Goal: Task Accomplishment & Management: Manage account settings

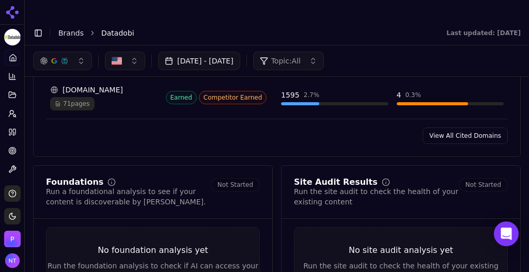
scroll to position [1055, 0]
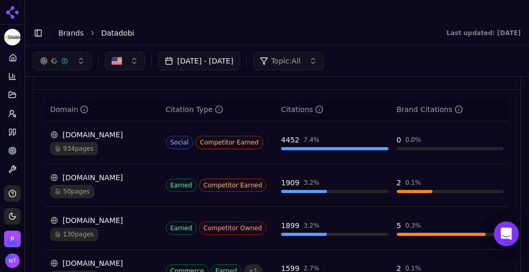
click at [69, 29] on link "Brands" at bounding box center [70, 33] width 25 height 8
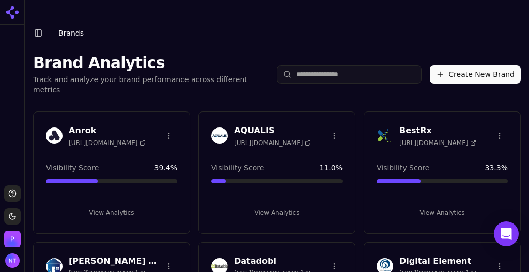
scroll to position [863, 0]
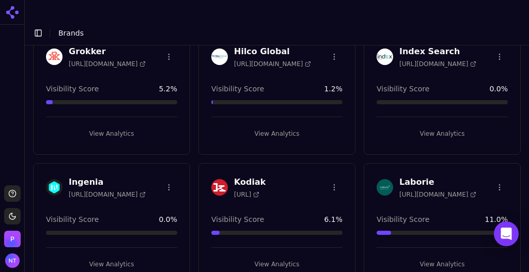
click at [118, 161] on button "View Analytics" at bounding box center [111, 264] width 131 height 17
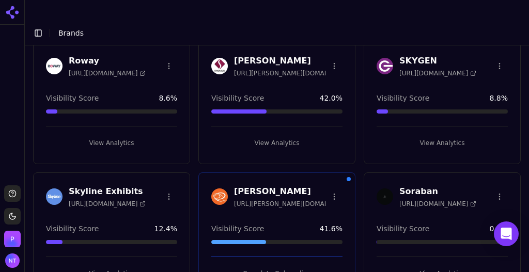
scroll to position [1774, 0]
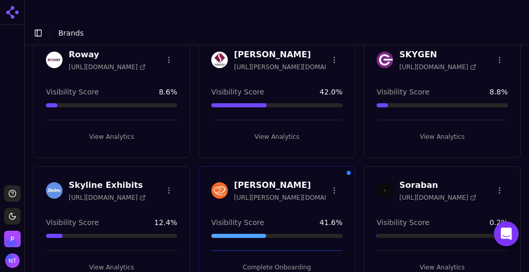
click at [108, 259] on button "View Analytics" at bounding box center [111, 267] width 131 height 17
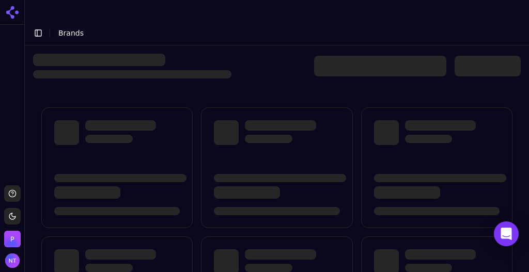
click at [262, 54] on div at bounding box center [276, 66] width 487 height 25
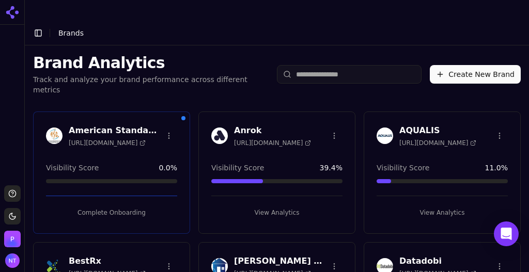
click at [262, 45] on div "Brand Analytics Track and analyze your brand performance across different metri…" at bounding box center [277, 74] width 504 height 58
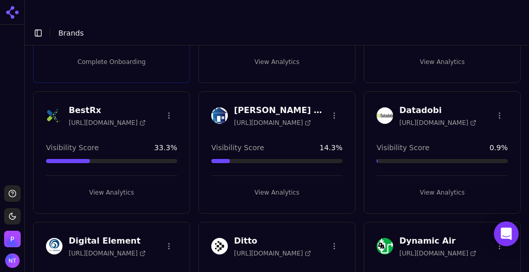
scroll to position [164, 0]
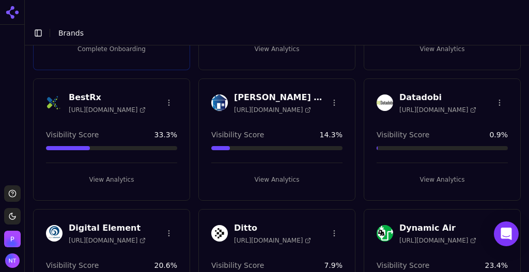
click at [444, 171] on button "View Analytics" at bounding box center [441, 179] width 131 height 17
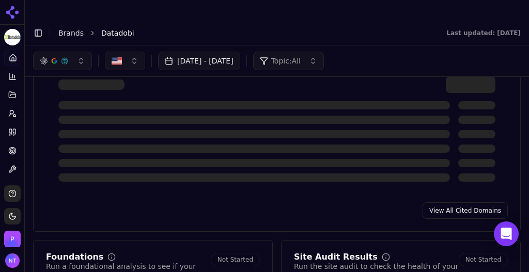
scroll to position [1072, 0]
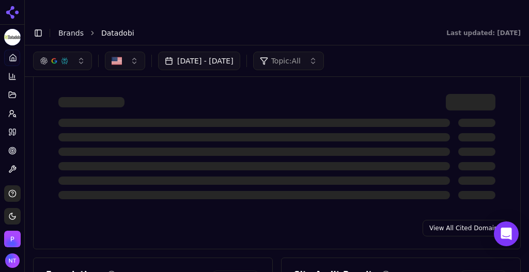
click at [465, 220] on link "View All Cited Domains" at bounding box center [464, 228] width 85 height 17
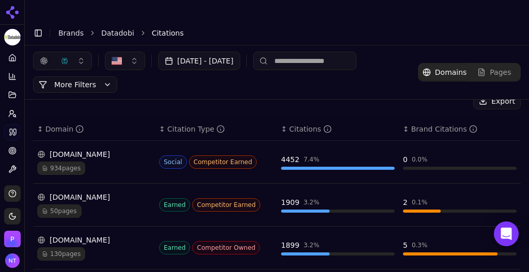
scroll to position [122, 0]
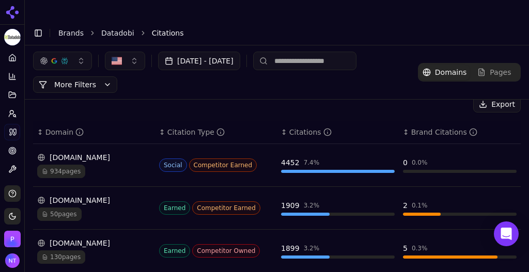
click at [100, 165] on div "934 pages" at bounding box center [94, 171] width 114 height 13
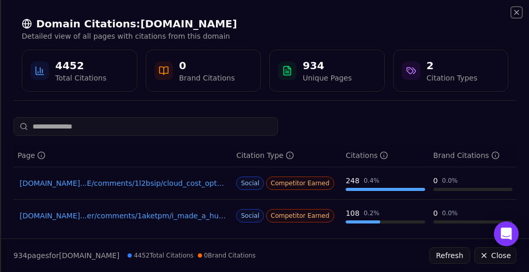
click at [517, 12] on icon "button" at bounding box center [516, 12] width 4 height 4
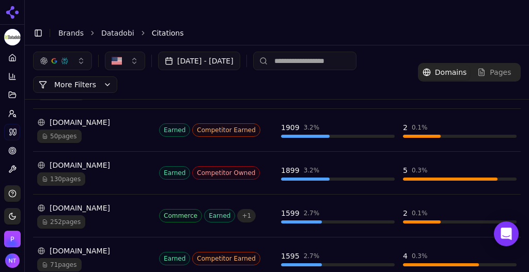
scroll to position [0, 0]
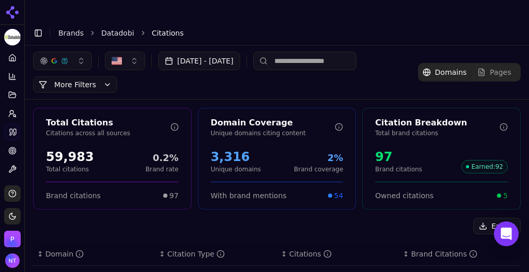
click at [323, 52] on input at bounding box center [304, 61] width 103 height 19
type input "*"
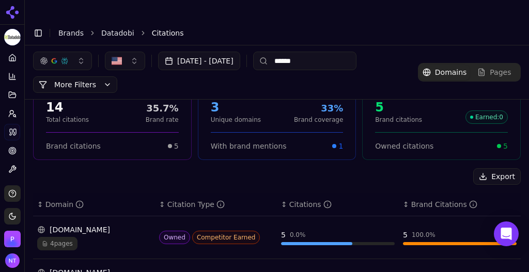
scroll to position [50, 0]
type input "******"
click at [128, 237] on div "4 pages" at bounding box center [94, 243] width 114 height 13
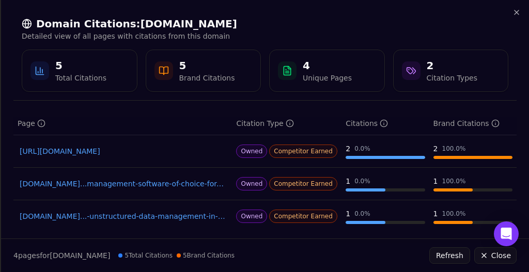
scroll to position [31, 0]
click at [517, 12] on icon "button" at bounding box center [516, 12] width 4 height 4
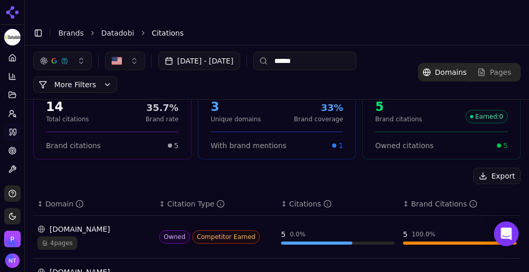
click at [115, 28] on link "Datadobi" at bounding box center [117, 33] width 33 height 10
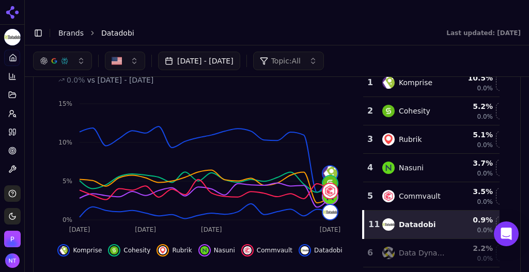
scroll to position [141, 0]
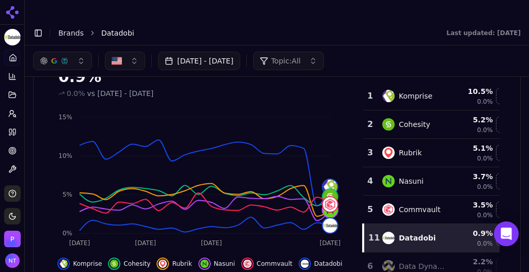
click at [212, 52] on button "Aug 19, 2025 - Sep 18, 2025" at bounding box center [199, 61] width 82 height 19
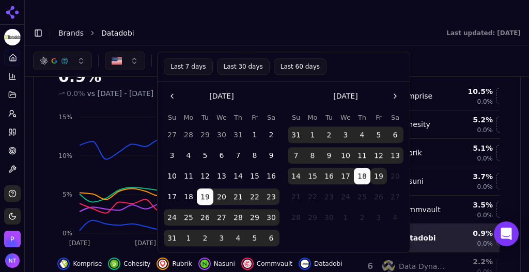
click at [187, 66] on button "Last 7 days" at bounding box center [188, 66] width 49 height 17
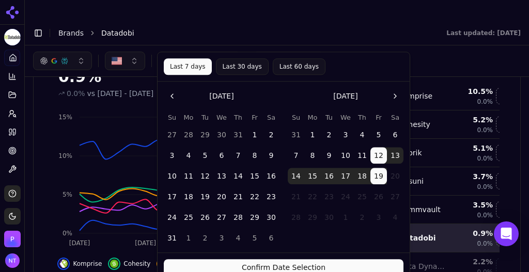
click at [331, 267] on button "Confirm Date Selection" at bounding box center [284, 267] width 240 height 17
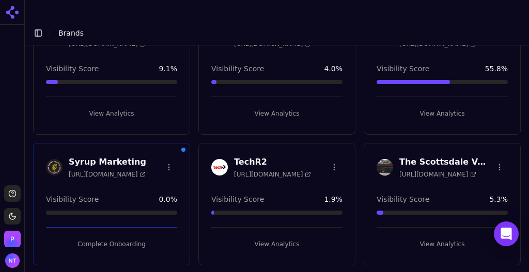
scroll to position [2062, 0]
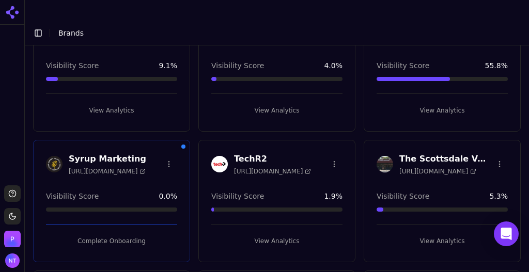
click at [267, 233] on button "View Analytics" at bounding box center [276, 241] width 131 height 17
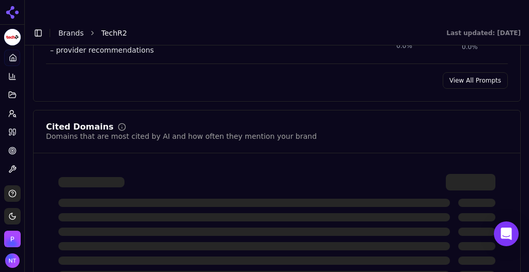
scroll to position [1117, 0]
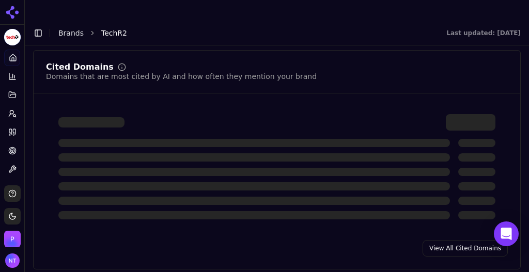
click at [443, 240] on link "View All Cited Domains" at bounding box center [464, 248] width 85 height 17
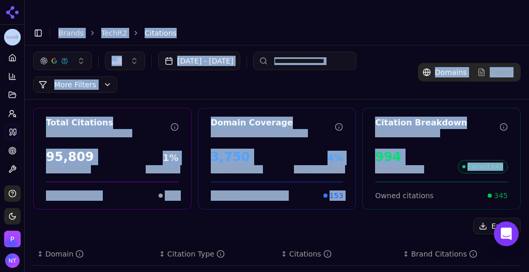
drag, startPoint x: 528, startPoint y: 106, endPoint x: 528, endPoint y: 136, distance: 30.5
click at [528, 136] on body "TechR2 Platform Home Competition Topics Prompts Citations Optimize Toolbox Supp…" at bounding box center [264, 146] width 529 height 293
click at [519, 74] on div "Aug 18, 2025 - Sep 17, 2025 More More Filters Domains Pages" at bounding box center [277, 72] width 504 height 54
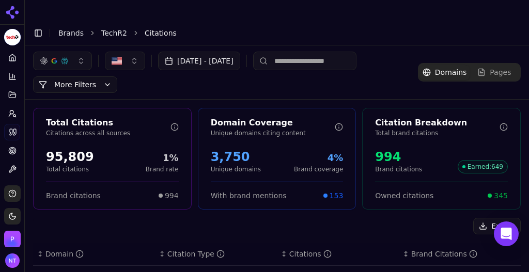
click at [340, 52] on input at bounding box center [304, 61] width 103 height 19
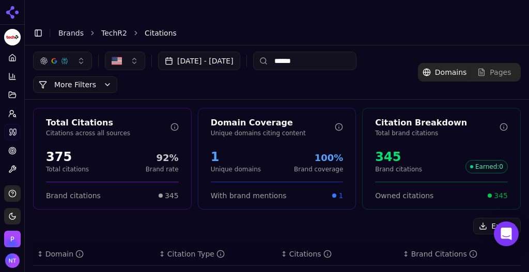
scroll to position [36, 0]
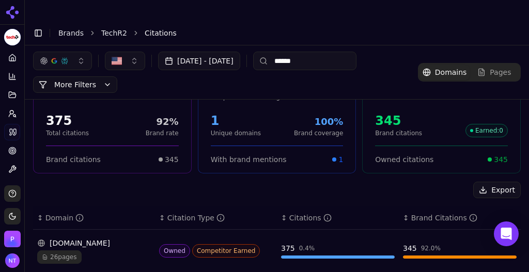
type input "******"
click at [105, 250] on div "26 pages" at bounding box center [94, 256] width 114 height 13
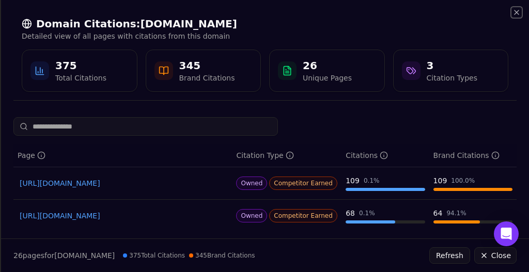
click at [518, 14] on icon "button" at bounding box center [516, 12] width 4 height 4
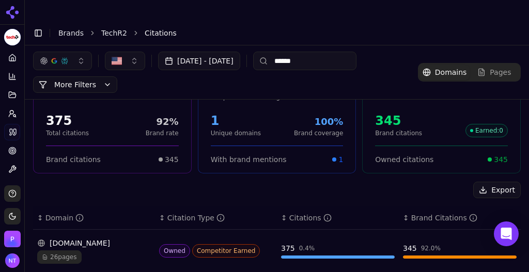
scroll to position [0, 0]
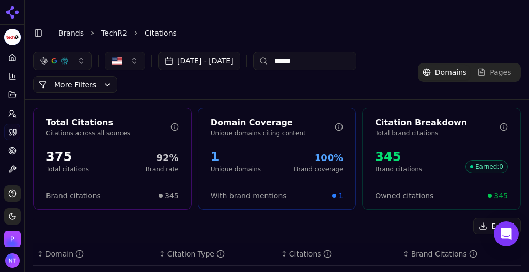
click at [112, 28] on link "TechR2" at bounding box center [114, 33] width 26 height 10
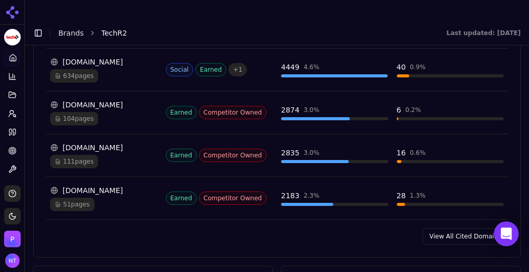
scroll to position [1280, 0]
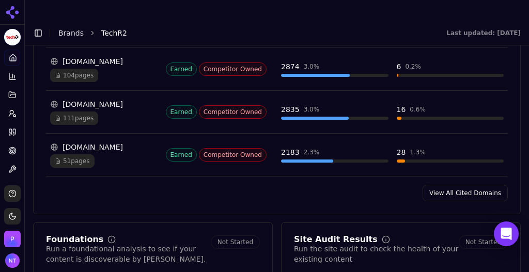
click at [465, 185] on link "View All Cited Domains" at bounding box center [464, 193] width 85 height 17
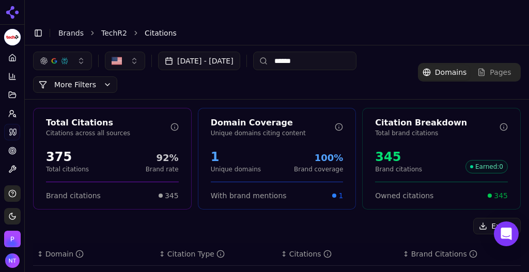
click at [496, 67] on span "Pages" at bounding box center [500, 72] width 21 height 10
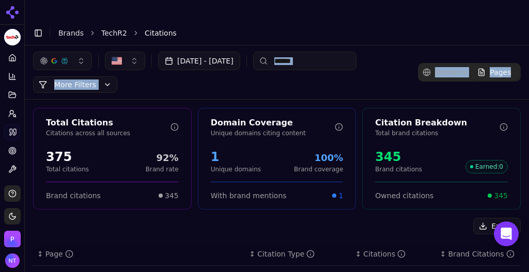
drag, startPoint x: 496, startPoint y: 52, endPoint x: 337, endPoint y: 43, distance: 159.3
click at [337, 43] on html "TechR2 Platform Home Competition Topics Prompts Citations Optimize Toolbox Supp…" at bounding box center [264, 146] width 529 height 293
click at [337, 52] on input "******" at bounding box center [304, 61] width 103 height 19
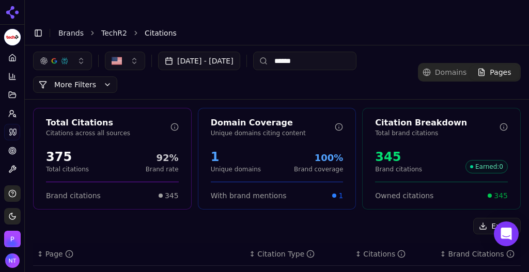
click at [484, 67] on div "Pages" at bounding box center [494, 72] width 34 height 10
click at [325, 52] on input "******" at bounding box center [304, 61] width 103 height 19
type input "****"
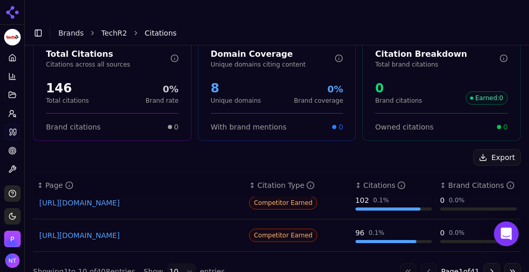
scroll to position [58, 0]
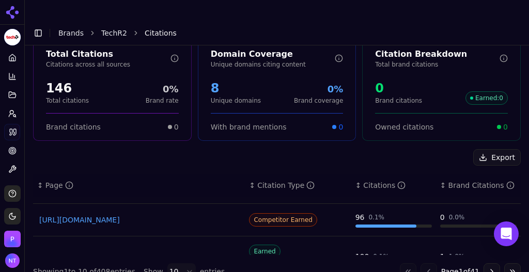
click at [191, 215] on link "https://deliberatedirections.com/best-shredding-services-document-security" at bounding box center [138, 220] width 199 height 10
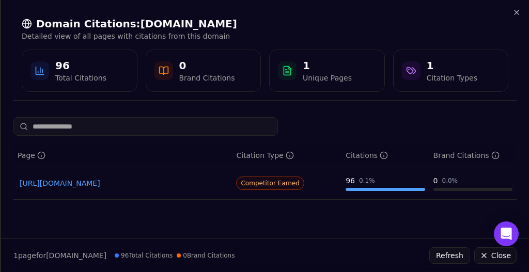
click at [521, 14] on div "Domain Citations: deliberatedirections.com Detailed view of all pages with cita…" at bounding box center [265, 54] width 528 height 109
click at [517, 14] on icon "button" at bounding box center [516, 12] width 8 height 8
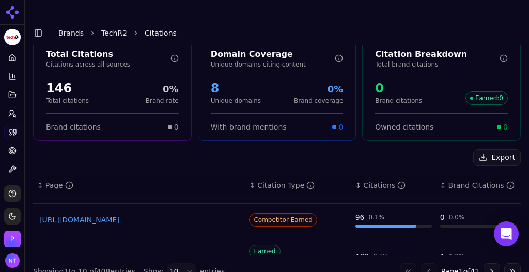
click at [108, 28] on link "TechR2" at bounding box center [114, 33] width 26 height 10
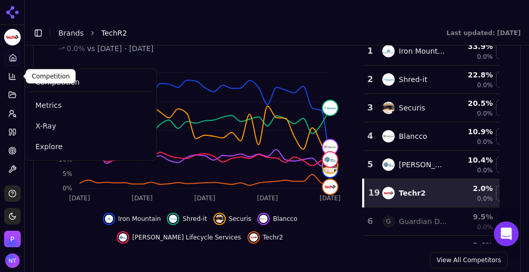
click at [14, 75] on icon at bounding box center [14, 76] width 0 height 3
click at [40, 145] on span "Explore" at bounding box center [90, 146] width 111 height 10
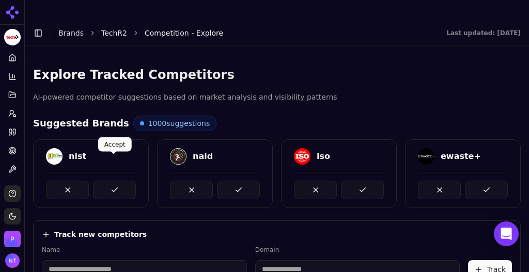
click at [122, 181] on button at bounding box center [114, 190] width 43 height 19
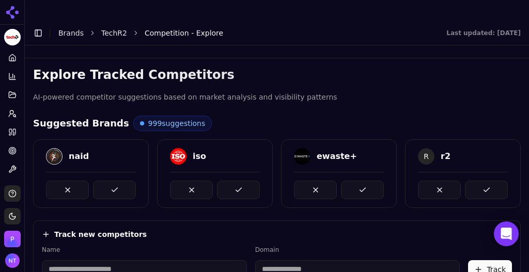
click at [122, 181] on button at bounding box center [114, 190] width 43 height 19
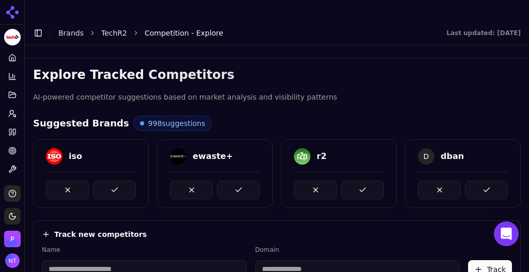
click at [147, 260] on input at bounding box center [144, 269] width 205 height 19
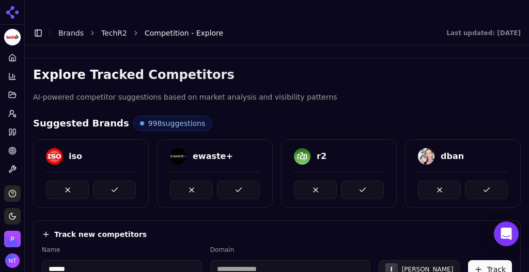
type input "******"
type input "**********"
click at [479, 260] on button "Track" at bounding box center [490, 269] width 44 height 19
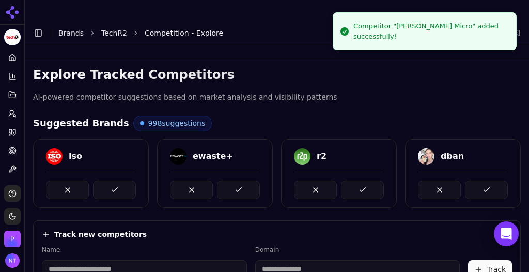
click at [127, 260] on input at bounding box center [144, 269] width 205 height 19
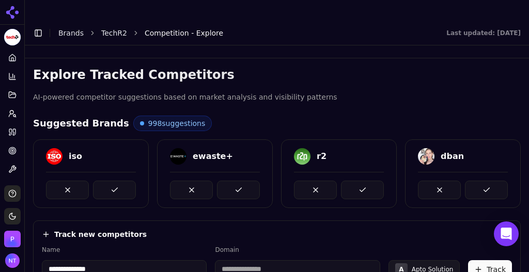
type input "**********"
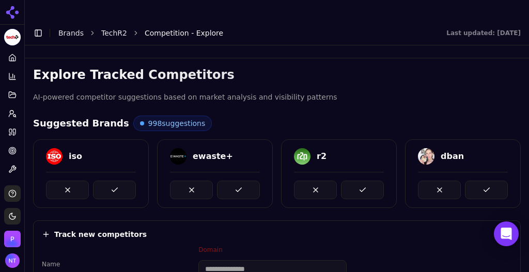
type input "*"
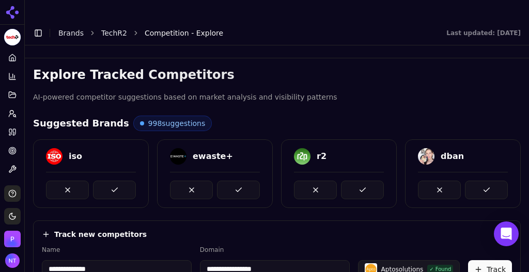
type input "**********"
click at [469, 260] on button "Track" at bounding box center [490, 269] width 44 height 19
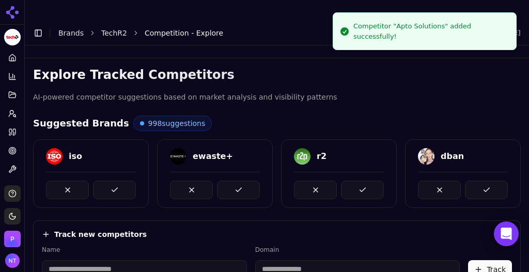
click at [117, 260] on input at bounding box center [144, 269] width 205 height 19
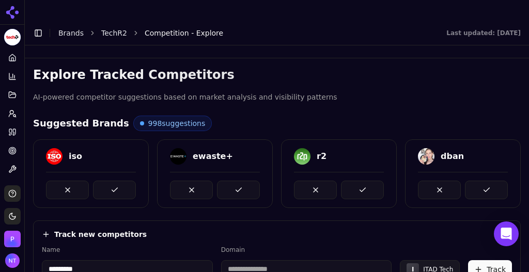
type input "*********"
type input "**********"
click at [471, 260] on button "Track" at bounding box center [490, 269] width 44 height 19
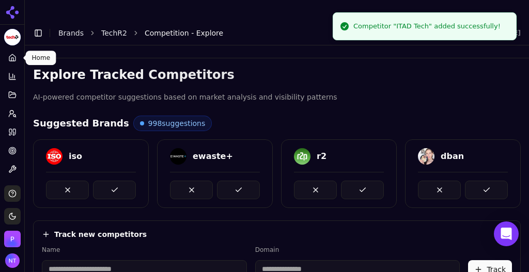
click at [13, 58] on icon at bounding box center [12, 59] width 2 height 3
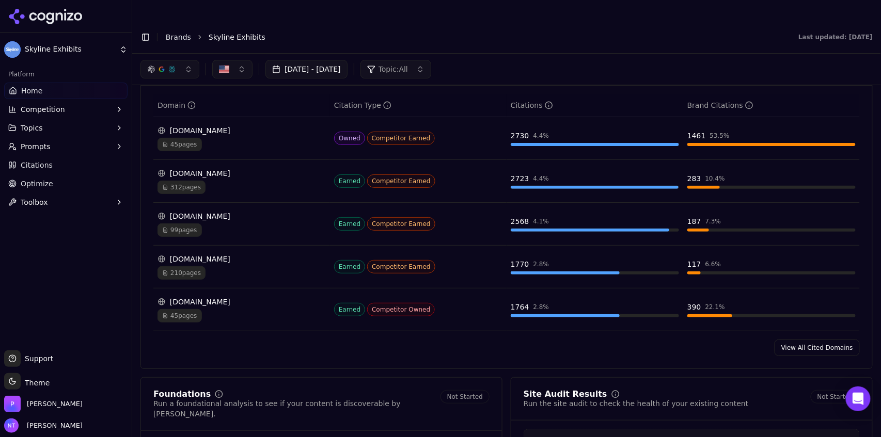
scroll to position [1044, 0]
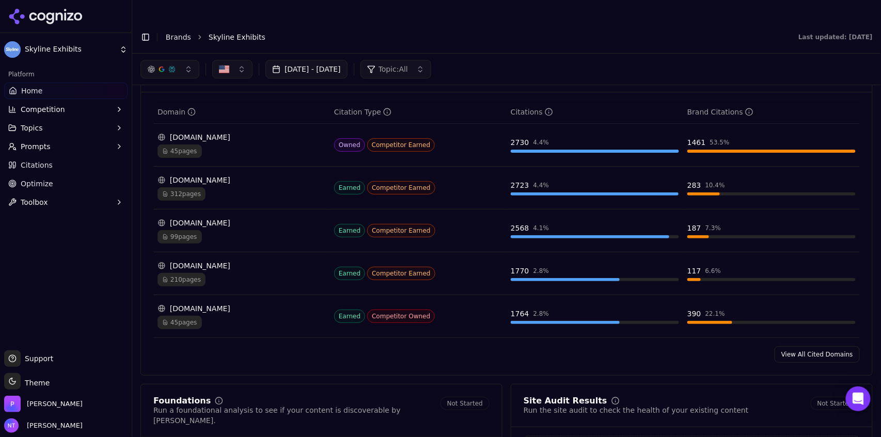
click at [798, 346] on link "View All Cited Domains" at bounding box center [817, 354] width 85 height 17
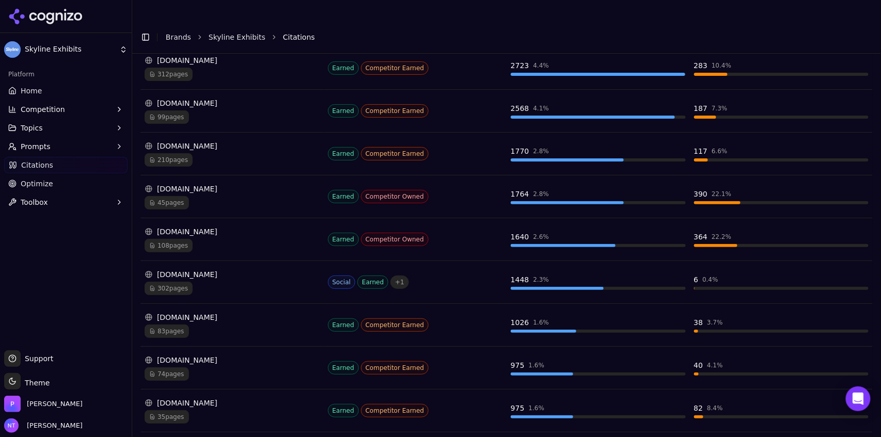
scroll to position [237, 0]
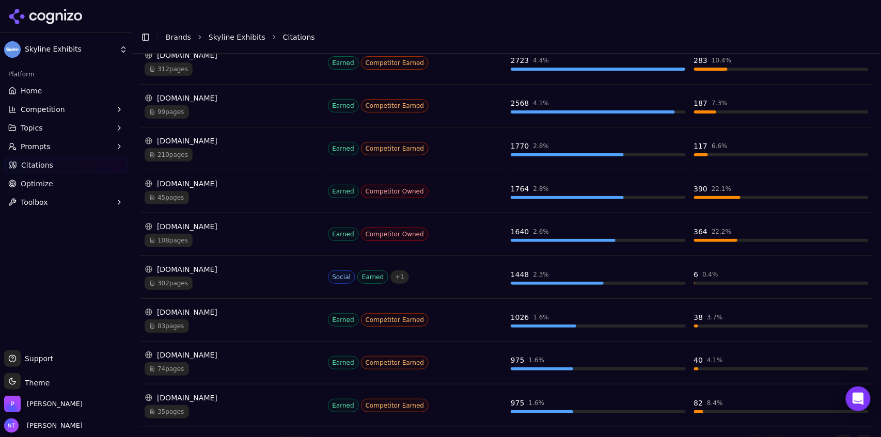
click at [287, 264] on div "[DOMAIN_NAME] 302 pages" at bounding box center [232, 277] width 175 height 26
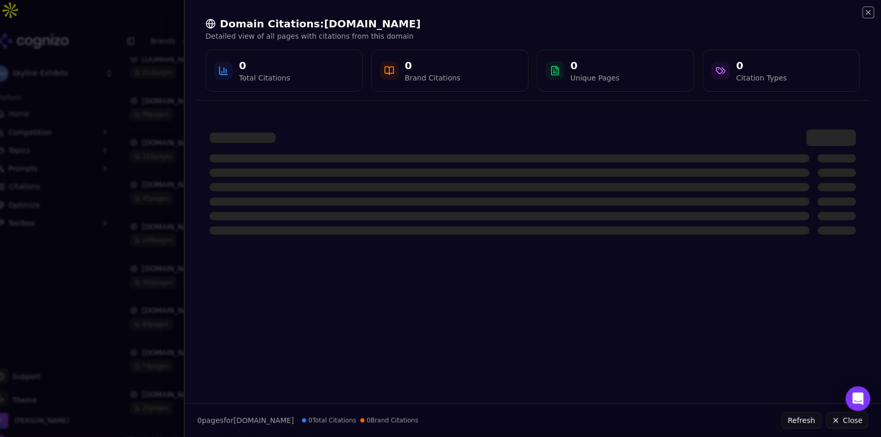
click at [871, 13] on icon "button" at bounding box center [868, 12] width 8 height 8
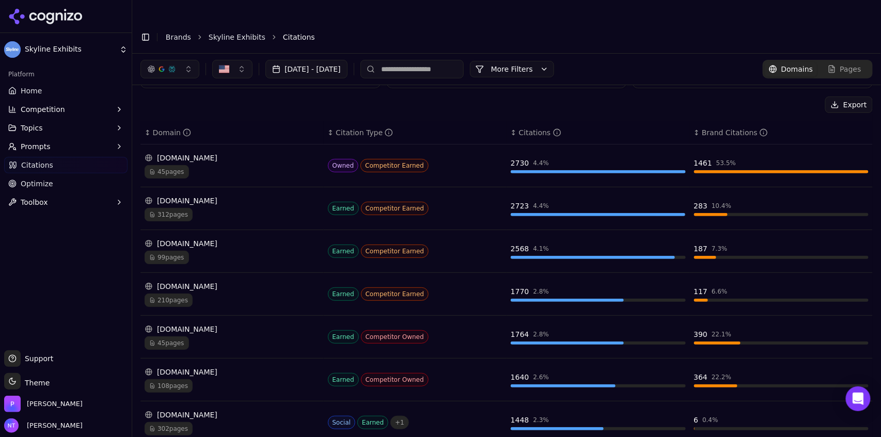
scroll to position [52, 0]
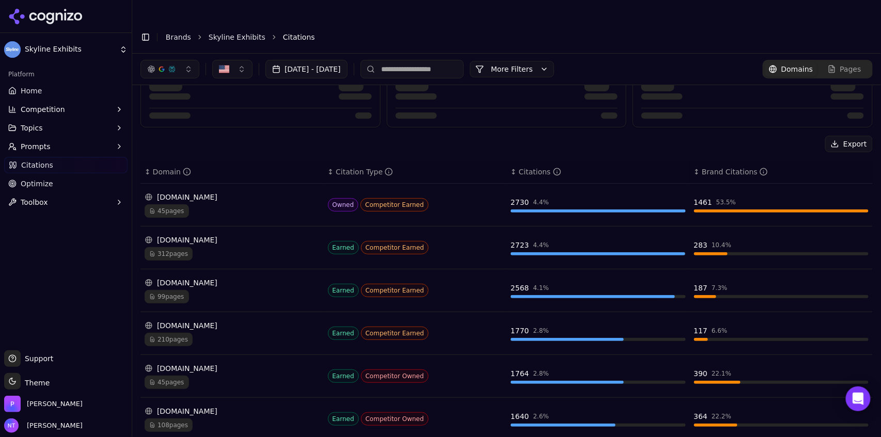
click at [227, 247] on div "312 pages" at bounding box center [232, 253] width 175 height 13
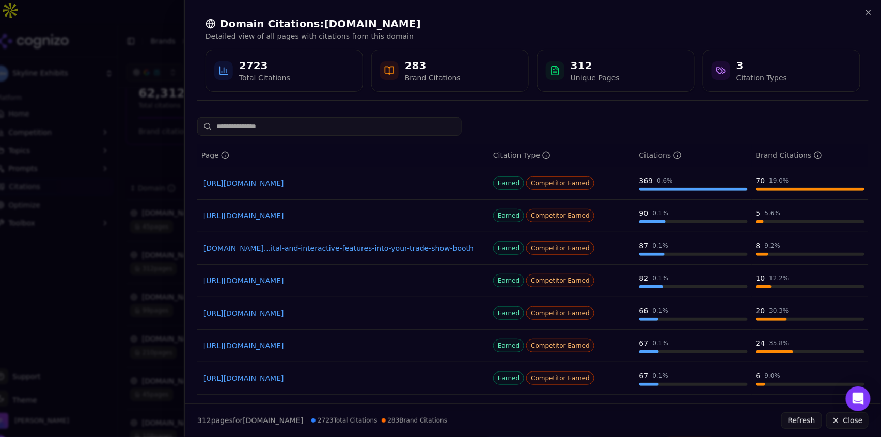
click at [421, 185] on link "[URL][DOMAIN_NAME]" at bounding box center [342, 183] width 279 height 10
click at [871, 14] on icon "button" at bounding box center [868, 12] width 8 height 8
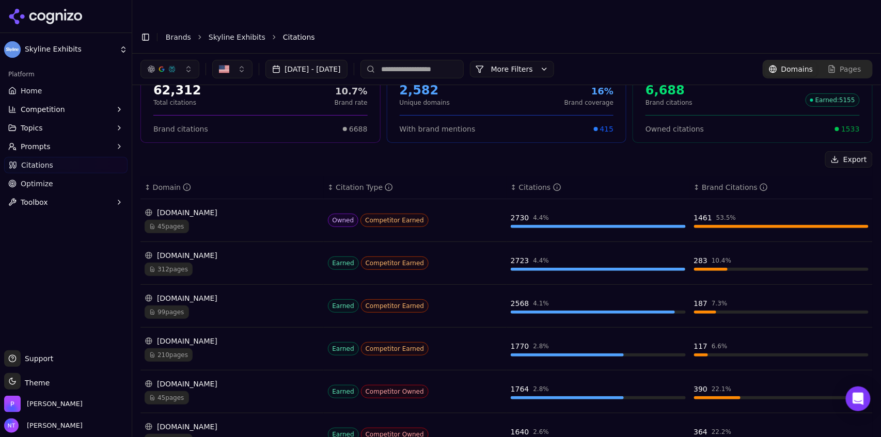
click at [244, 220] on div "45 pages" at bounding box center [232, 226] width 175 height 13
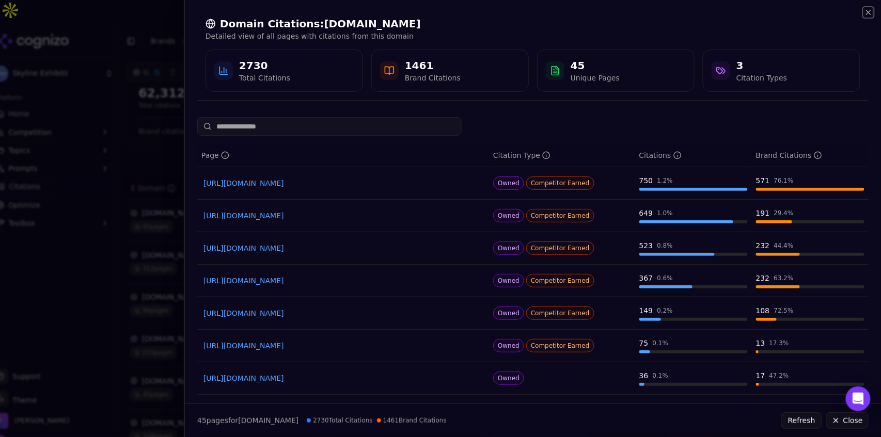
click at [869, 15] on icon "button" at bounding box center [868, 12] width 8 height 8
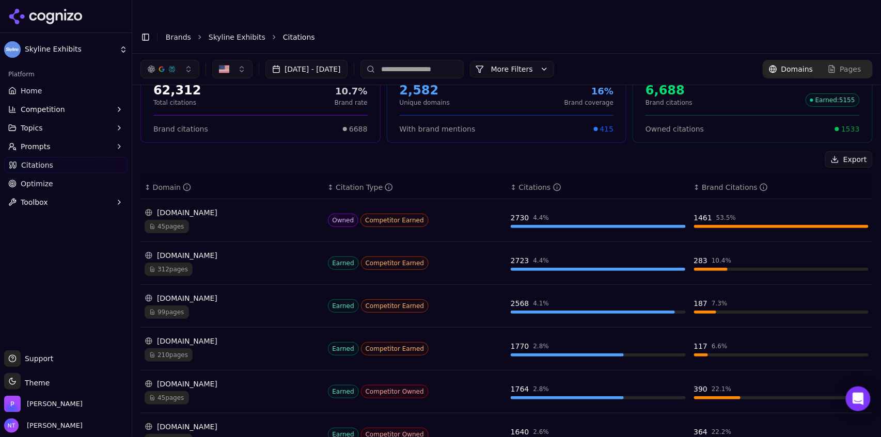
click at [464, 60] on input at bounding box center [411, 69] width 103 height 19
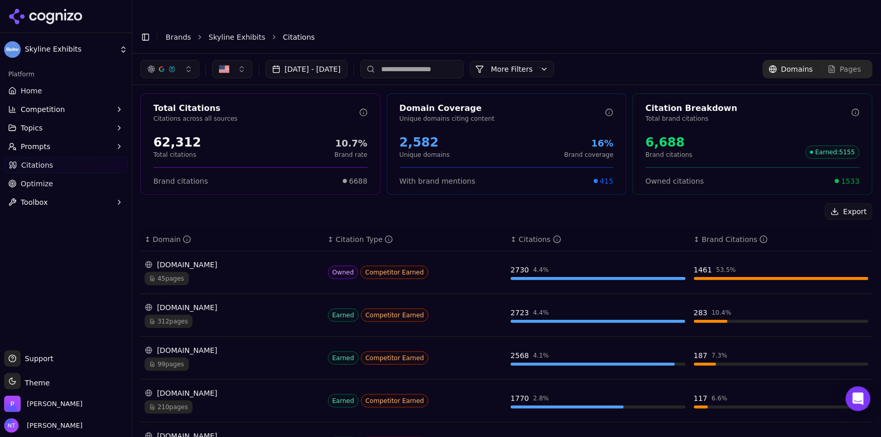
click at [168, 65] on div "button" at bounding box center [172, 69] width 8 height 8
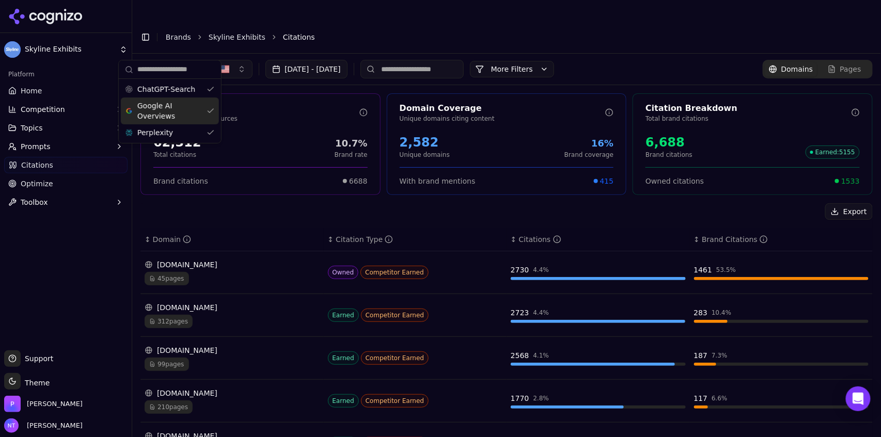
click at [164, 106] on span "Google AI Overviews" at bounding box center [169, 111] width 65 height 21
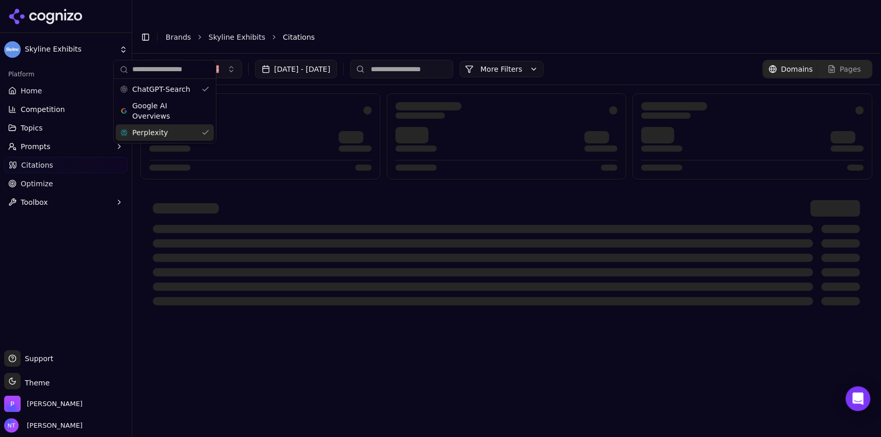
click at [157, 139] on div "Perplexity" at bounding box center [165, 132] width 98 height 17
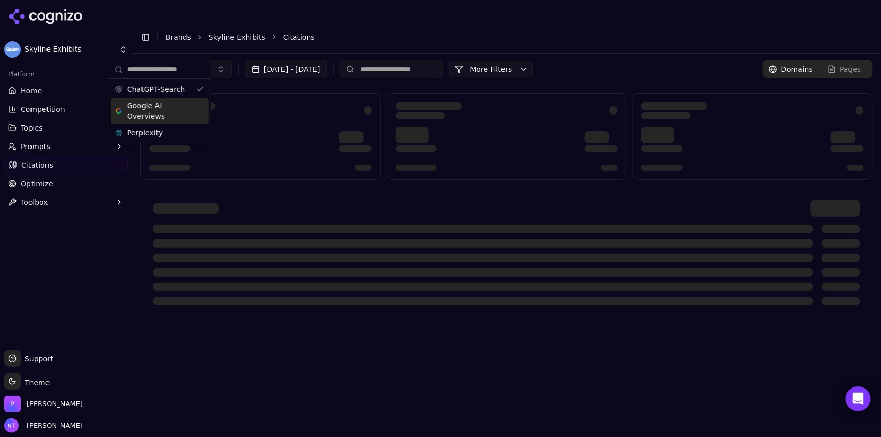
click at [404, 32] on li "Citations" at bounding box center [567, 37] width 569 height 10
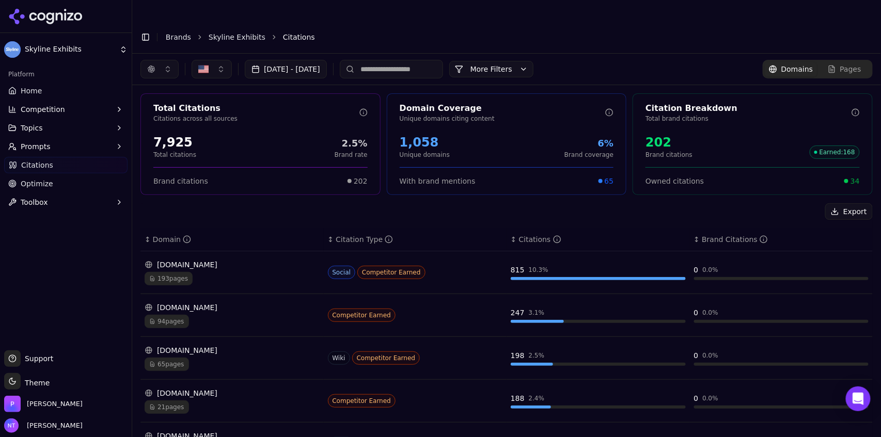
click at [163, 60] on button "button" at bounding box center [159, 69] width 38 height 19
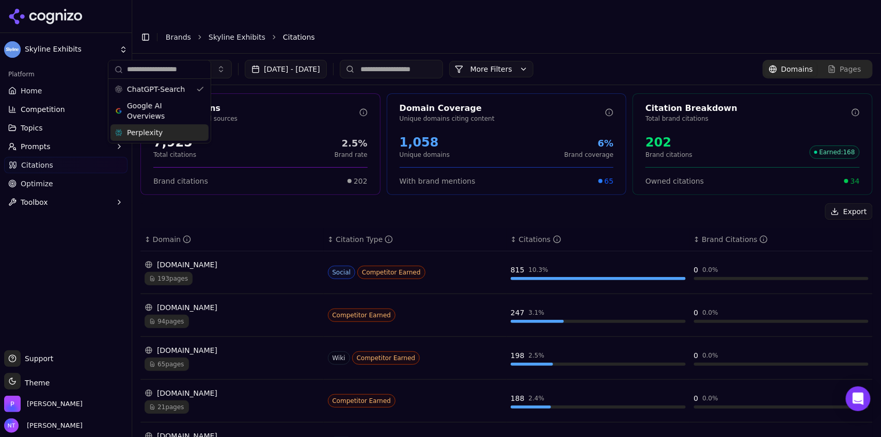
click at [149, 126] on div "Perplexity" at bounding box center [160, 132] width 98 height 17
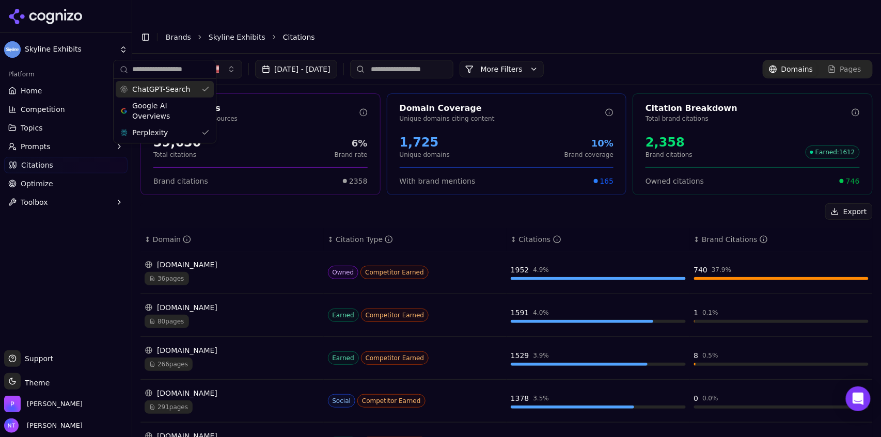
click at [157, 90] on span "ChatGPT-Search" at bounding box center [161, 89] width 58 height 10
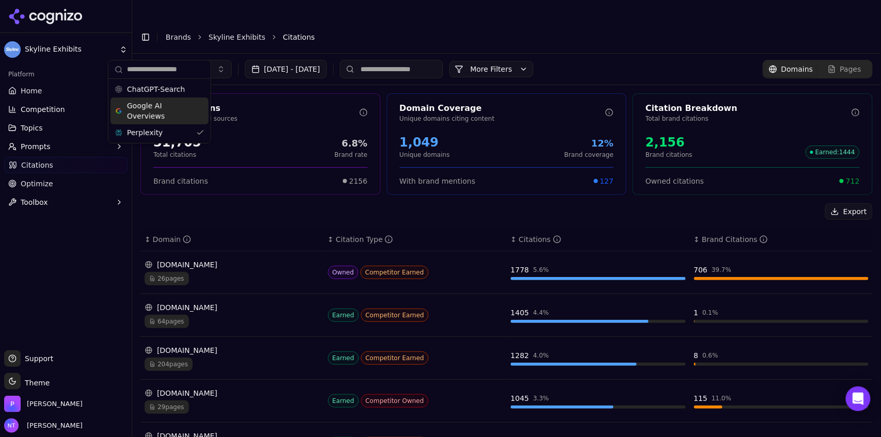
click at [157, 112] on span "Google AI Overviews" at bounding box center [159, 111] width 65 height 21
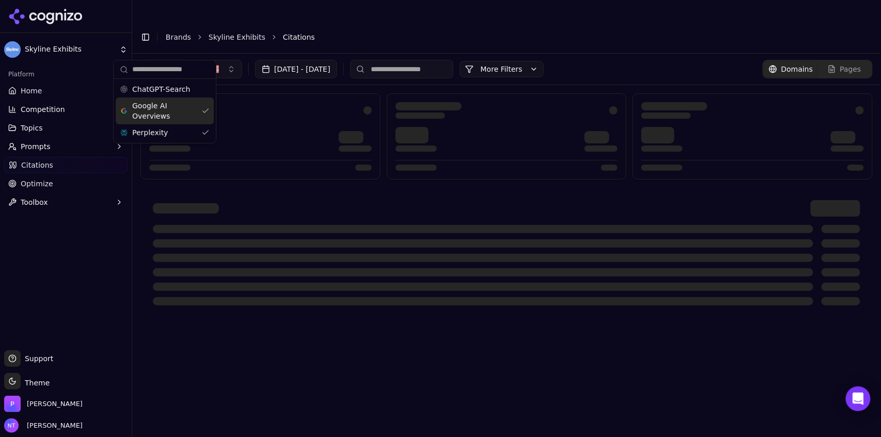
click at [171, 92] on span "ChatGPT-Search" at bounding box center [161, 89] width 58 height 10
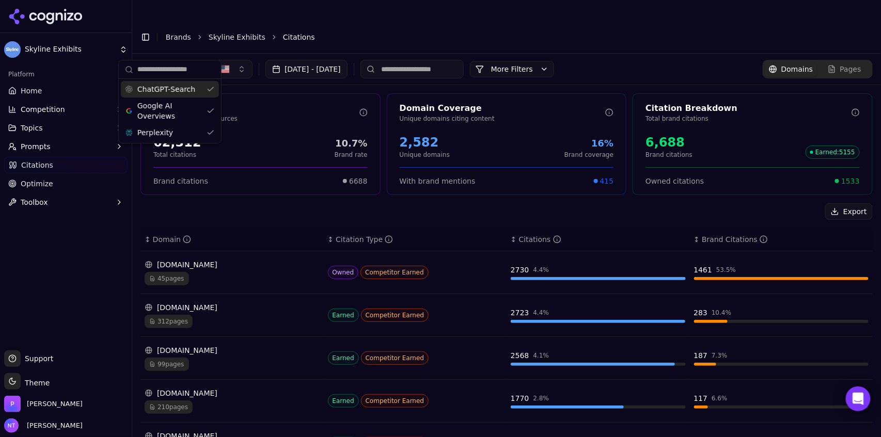
click at [224, 32] on link "Skyline Exhibits" at bounding box center [237, 37] width 57 height 10
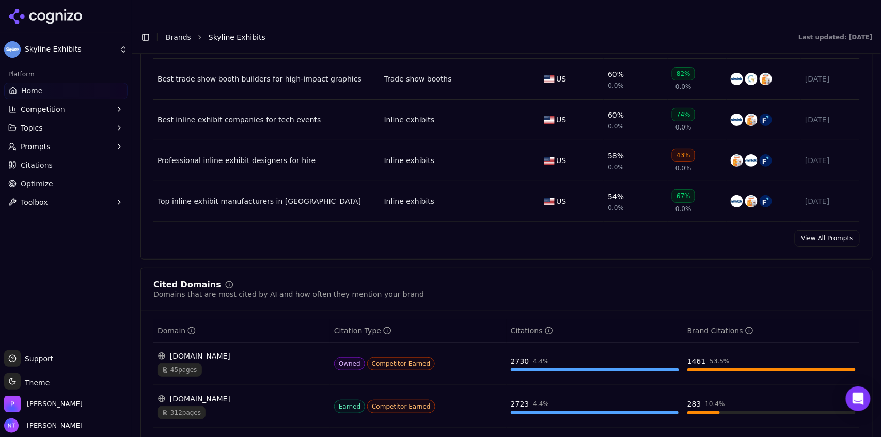
scroll to position [1026, 0]
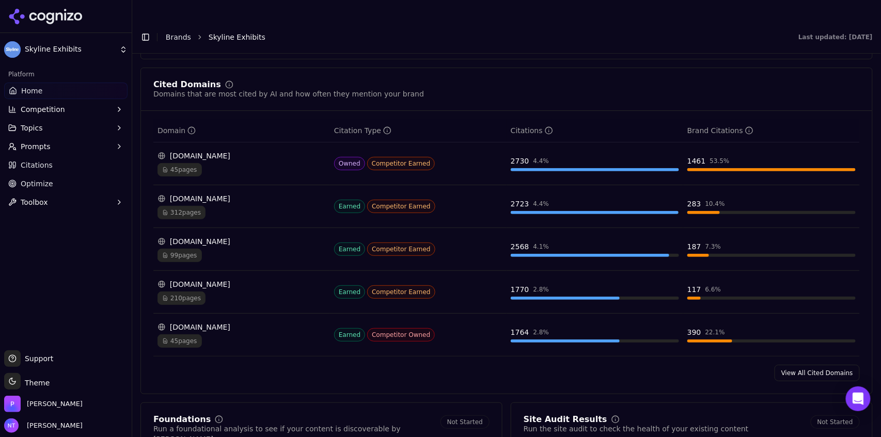
click at [273, 151] on div "[DOMAIN_NAME] 45 pages" at bounding box center [241, 164] width 168 height 26
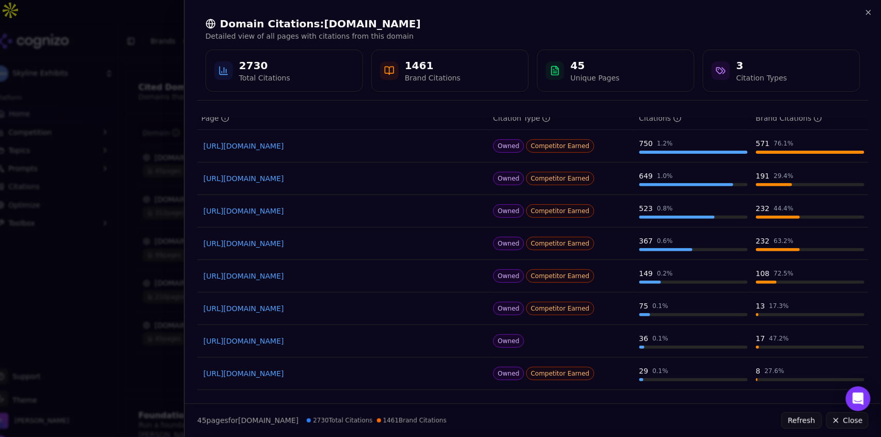
scroll to position [0, 0]
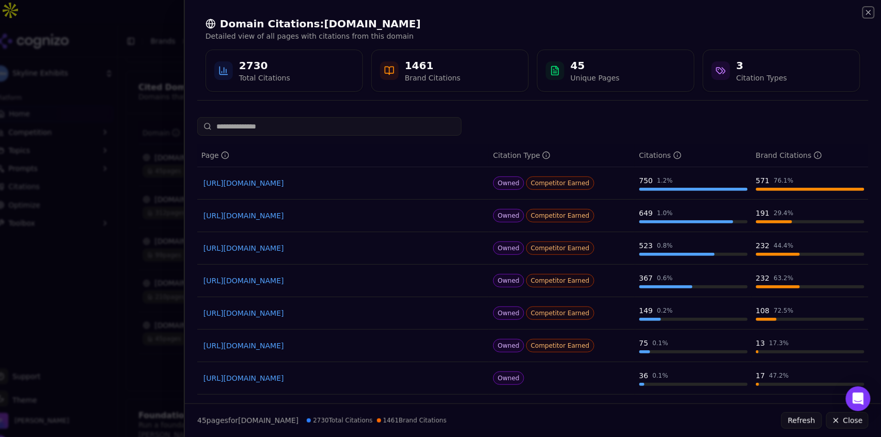
click at [871, 11] on icon "button" at bounding box center [868, 12] width 8 height 8
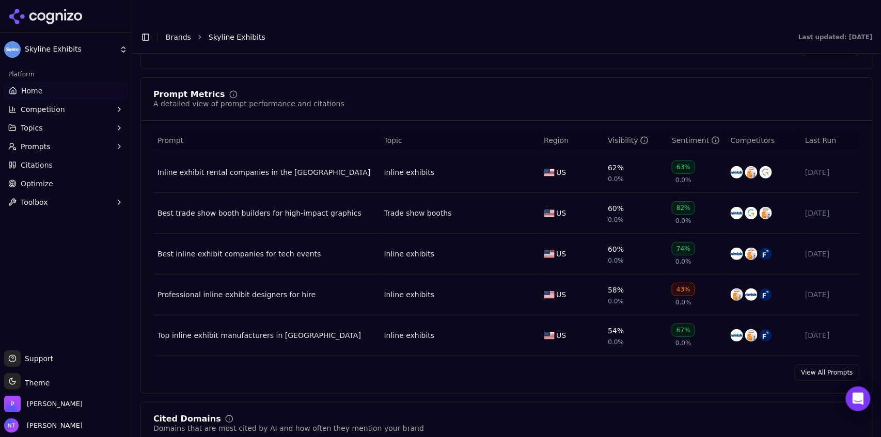
scroll to position [697, 0]
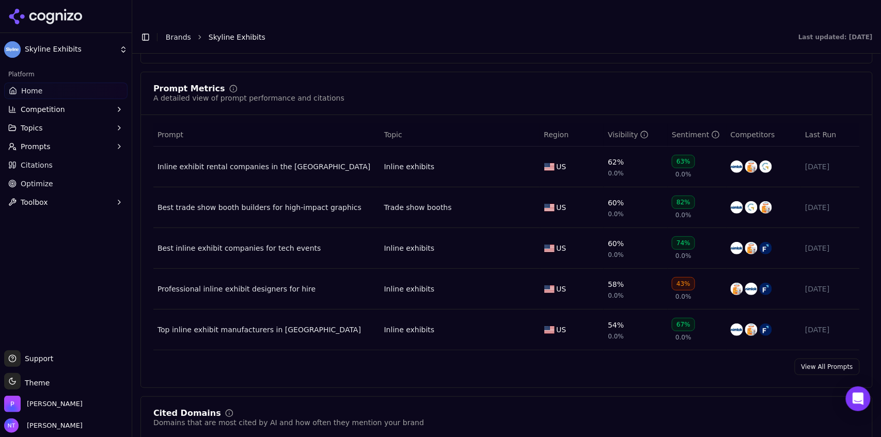
click at [144, 30] on button "Toggle Sidebar" at bounding box center [145, 37] width 14 height 14
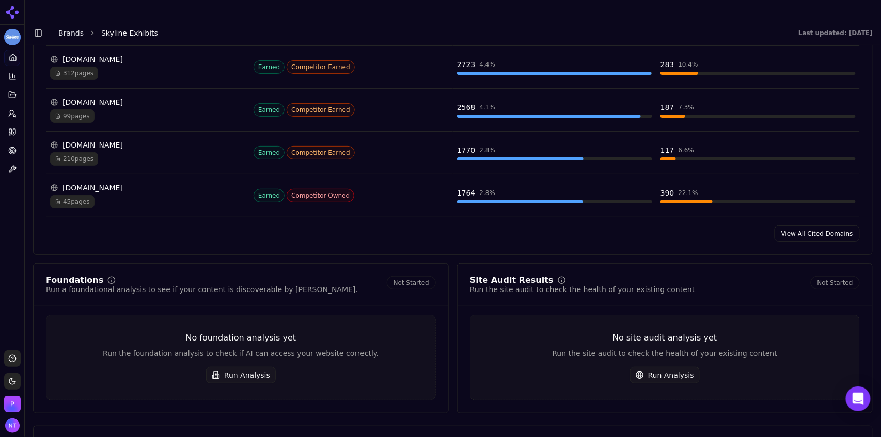
scroll to position [1183, 0]
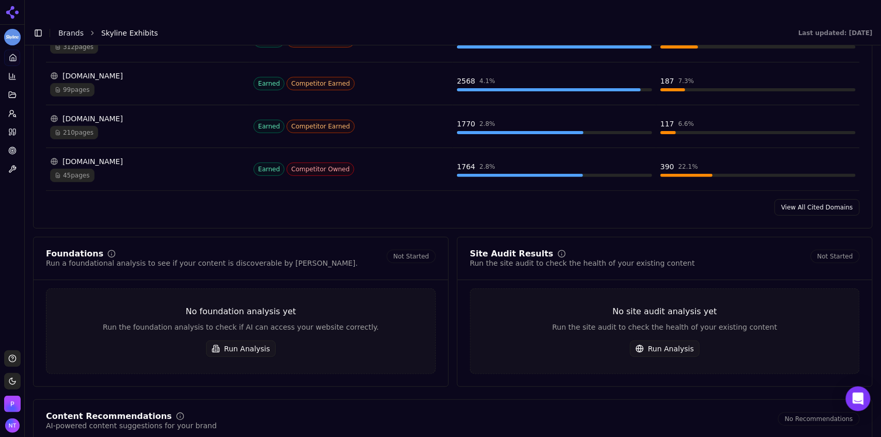
click at [807, 199] on link "View All Cited Domains" at bounding box center [817, 207] width 85 height 17
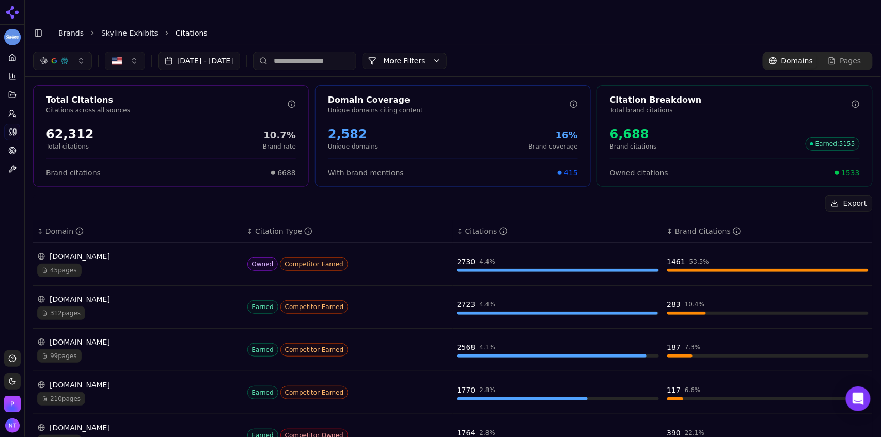
click at [318, 52] on input at bounding box center [304, 61] width 103 height 19
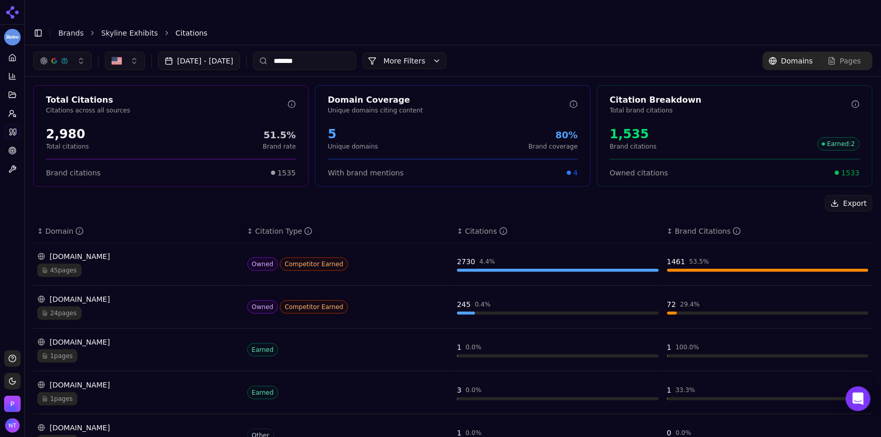
click at [337, 52] on input "*******" at bounding box center [304, 61] width 103 height 19
type input "****"
